Goal: Transaction & Acquisition: Book appointment/travel/reservation

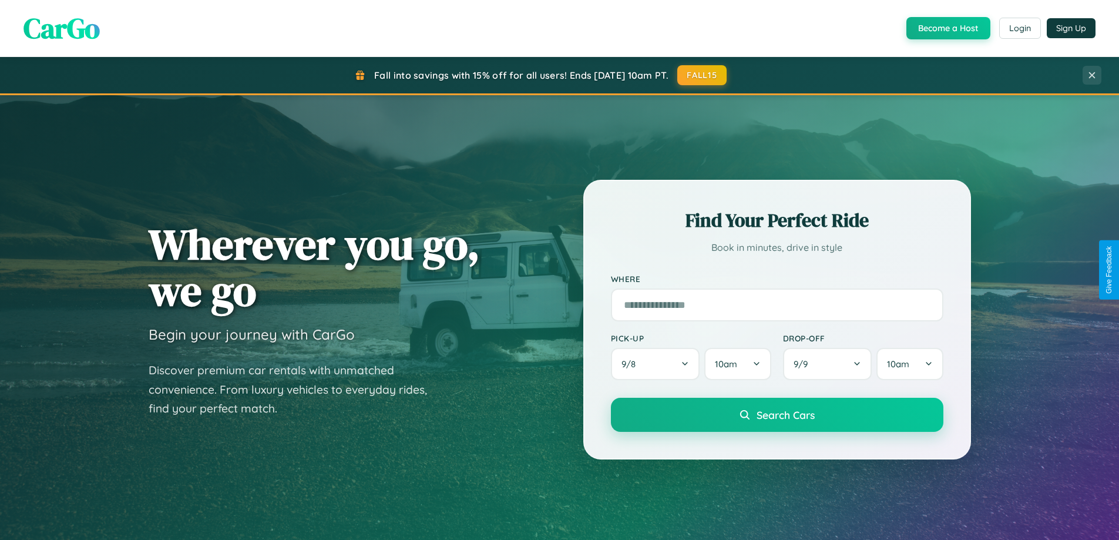
scroll to position [2260, 0]
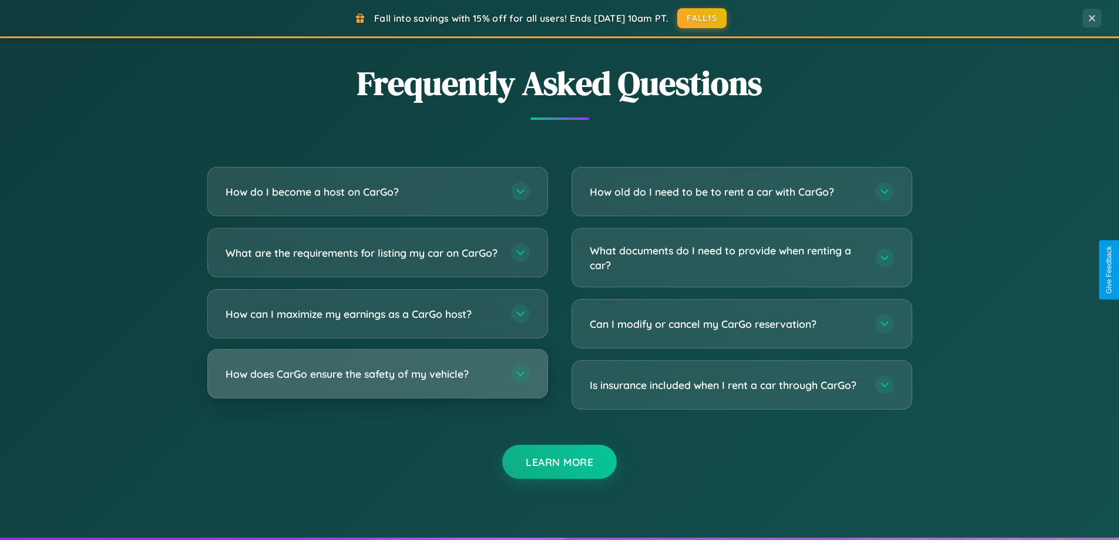
click at [377, 381] on h3 "How does CarGo ensure the safety of my vehicle?" at bounding box center [363, 373] width 274 height 15
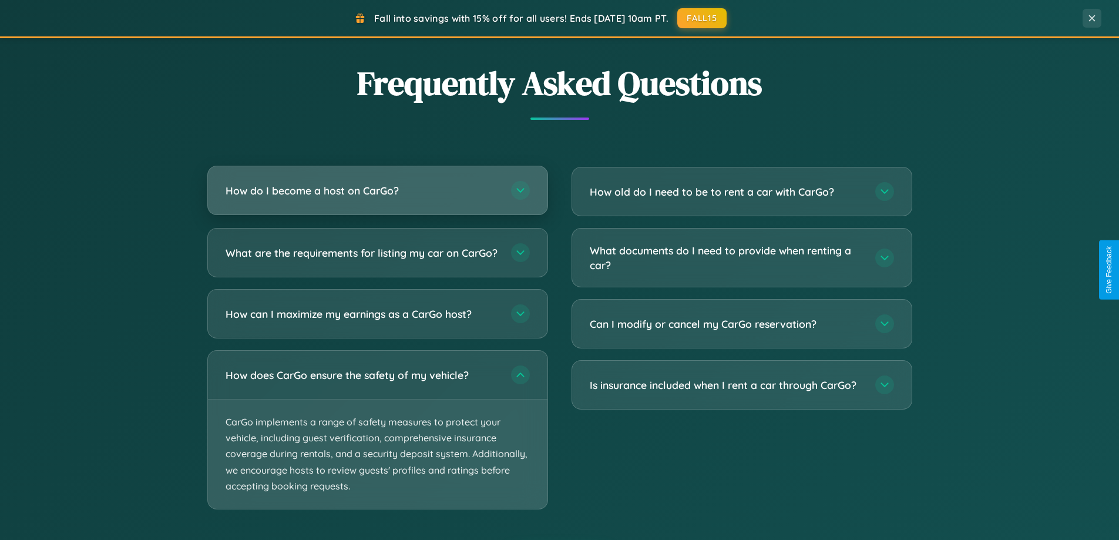
click at [377, 190] on h3 "How do I become a host on CarGo?" at bounding box center [363, 190] width 274 height 15
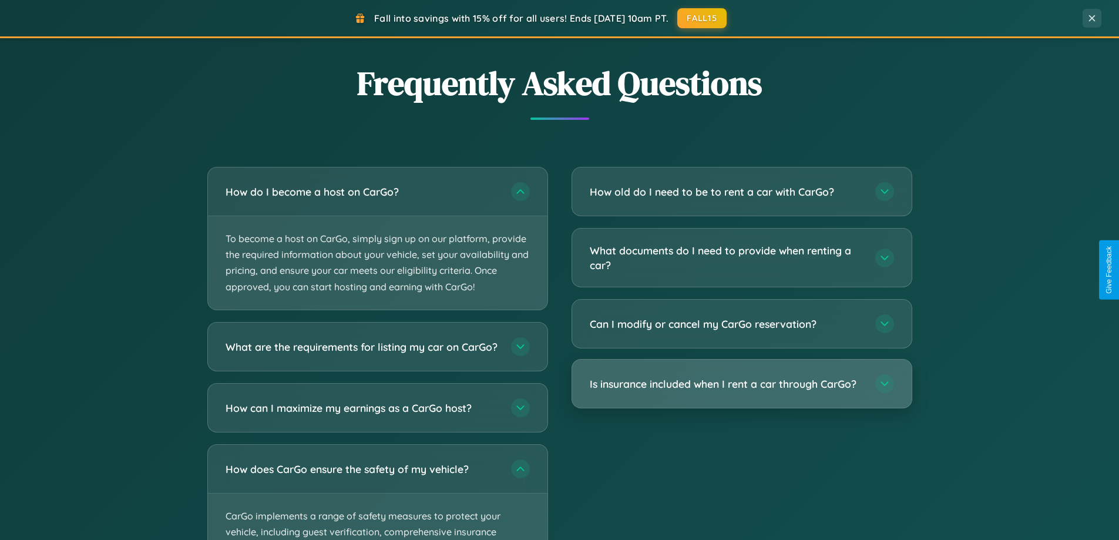
click at [741, 385] on h3 "Is insurance included when I rent a car through CarGo?" at bounding box center [727, 383] width 274 height 15
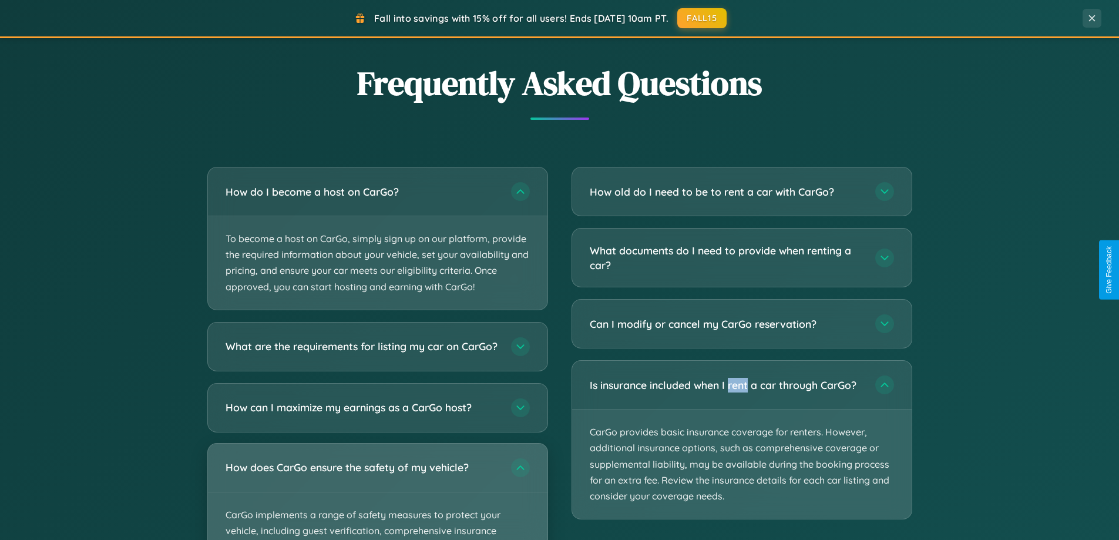
click at [377, 492] on div "How does CarGo ensure the safety of my vehicle?" at bounding box center [377, 467] width 339 height 48
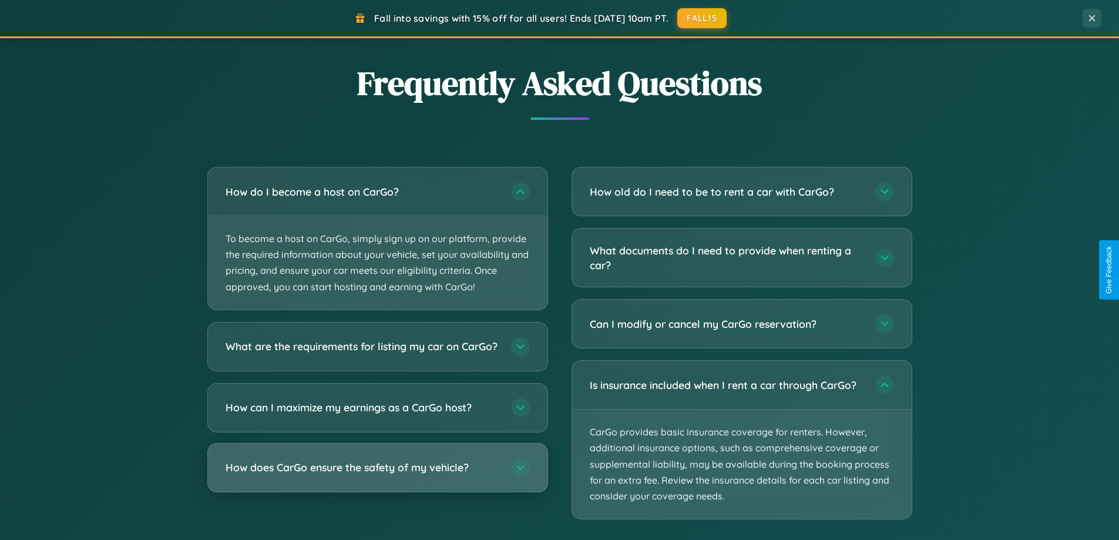
click at [377, 475] on h3 "How does CarGo ensure the safety of my vehicle?" at bounding box center [363, 467] width 274 height 15
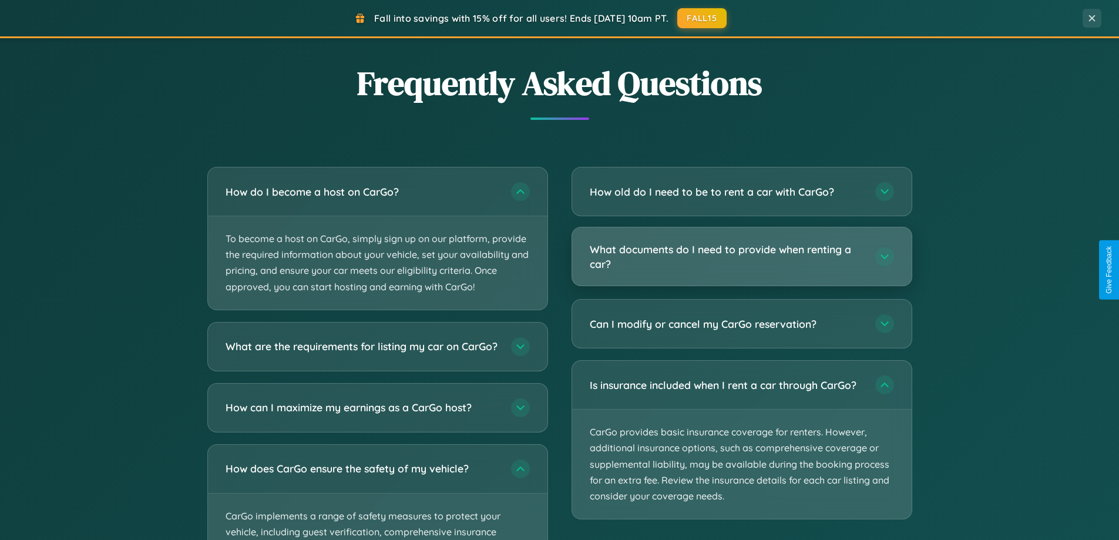
click at [741, 257] on h3 "What documents do I need to provide when renting a car?" at bounding box center [727, 256] width 274 height 29
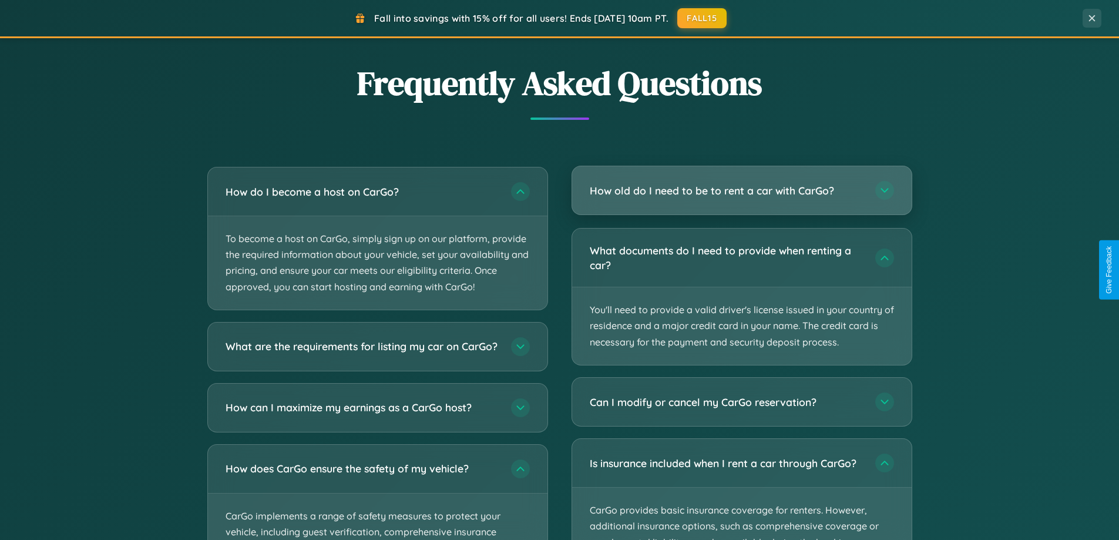
click at [741, 190] on h3 "How old do I need to be to rent a car with CarGo?" at bounding box center [727, 190] width 274 height 15
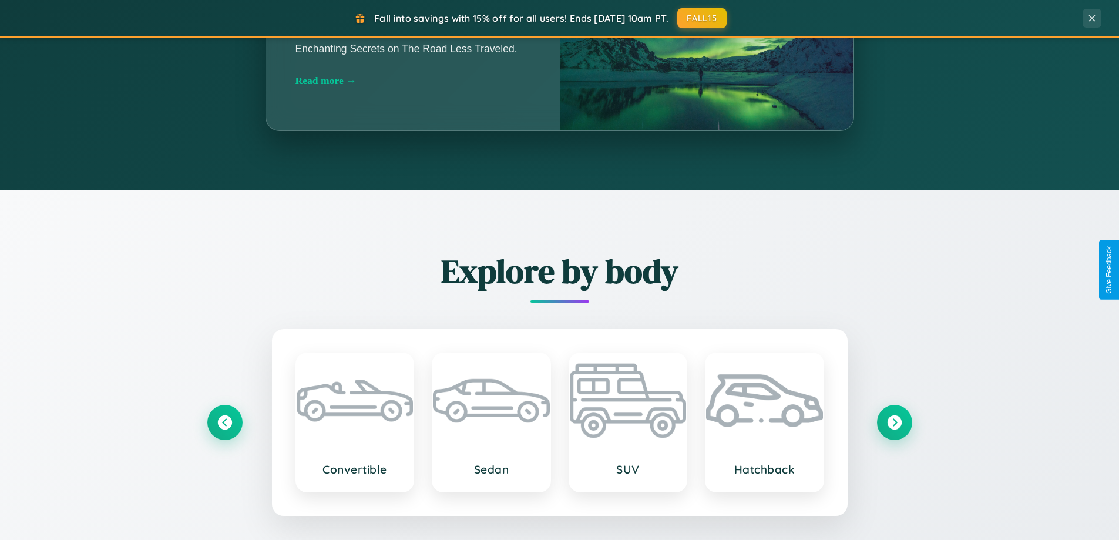
scroll to position [808, 0]
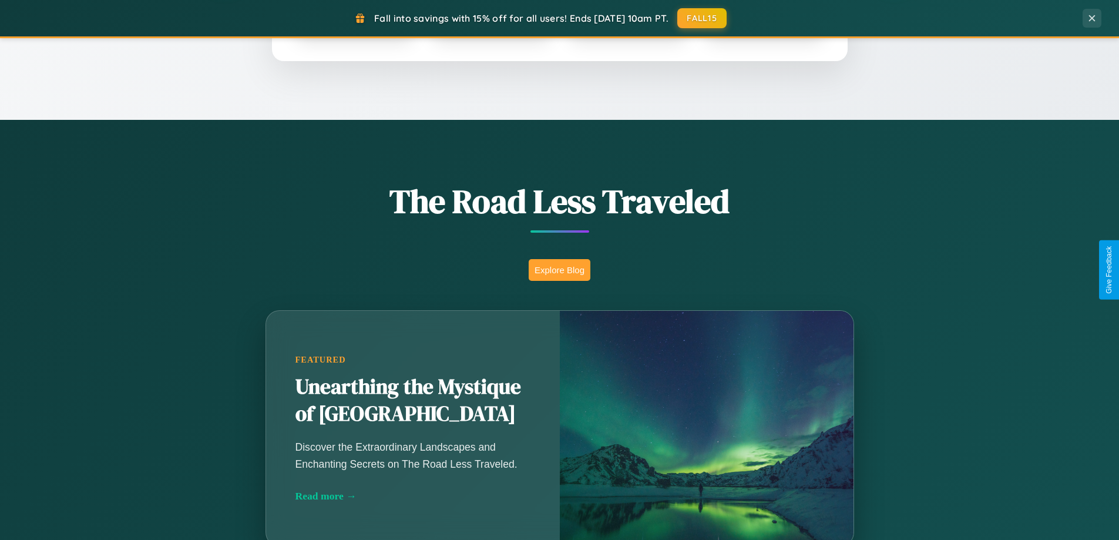
click at [559, 270] on button "Explore Blog" at bounding box center [560, 270] width 62 height 22
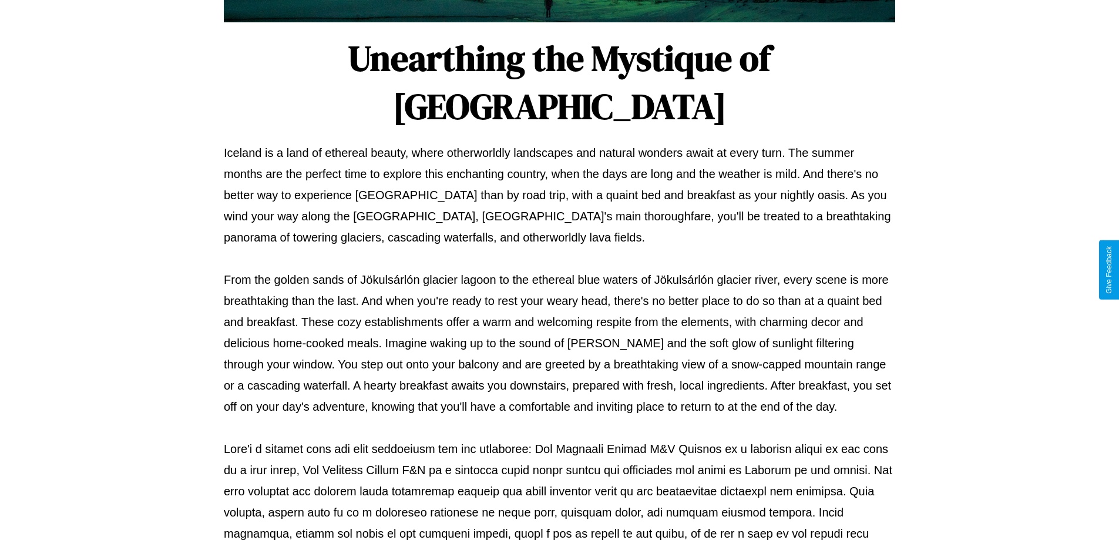
scroll to position [380, 0]
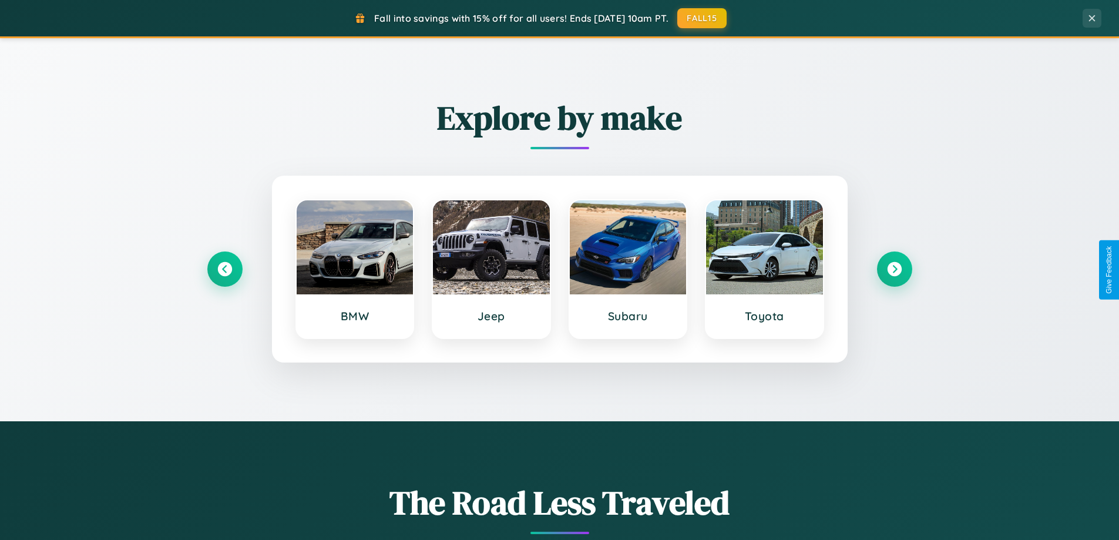
scroll to position [506, 0]
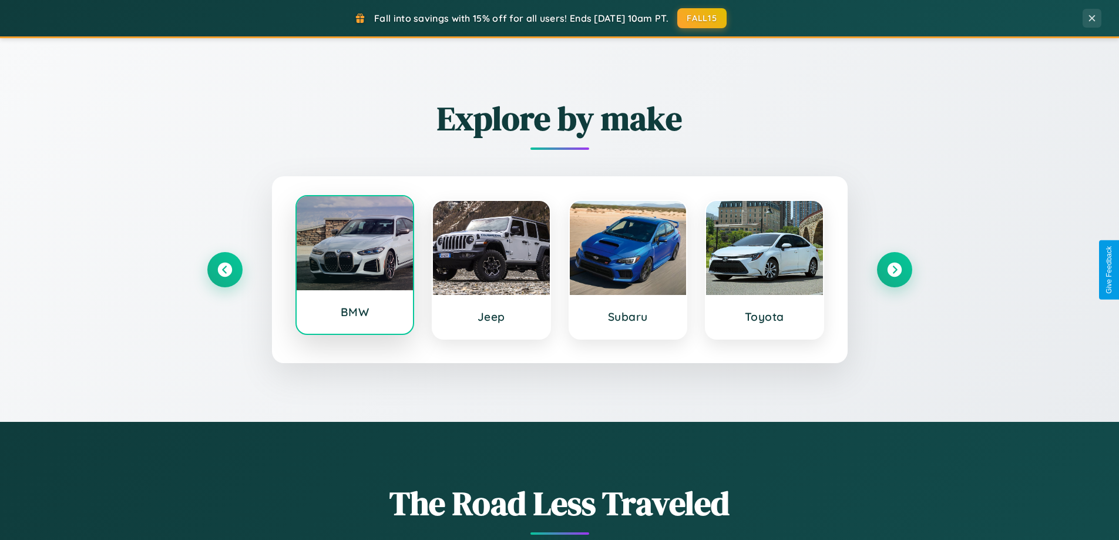
click at [354, 267] on div at bounding box center [355, 243] width 117 height 94
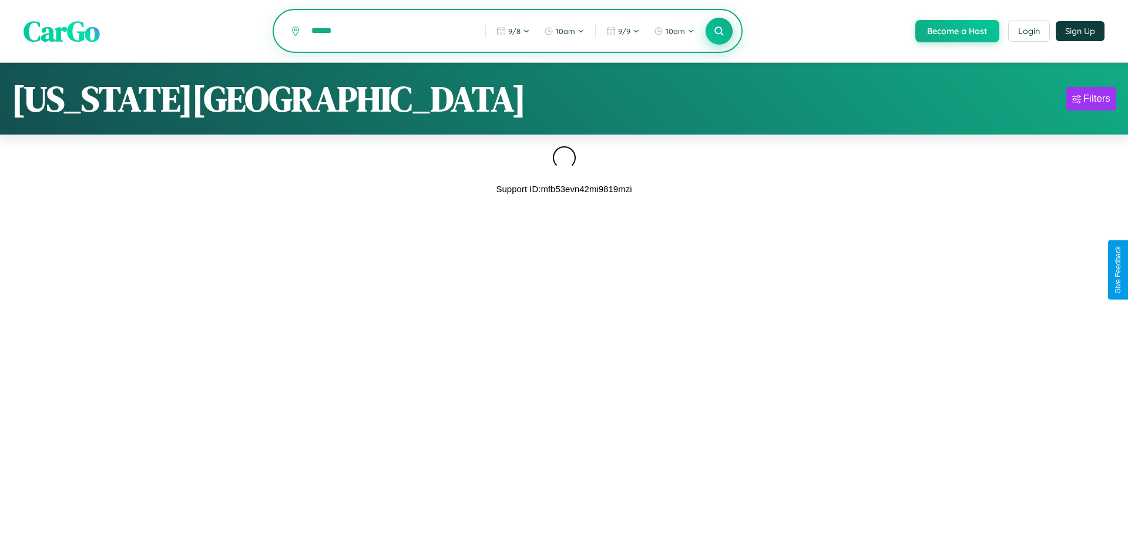
type input "******"
click at [718, 32] on icon at bounding box center [718, 30] width 11 height 11
